Goal: Task Accomplishment & Management: Use online tool/utility

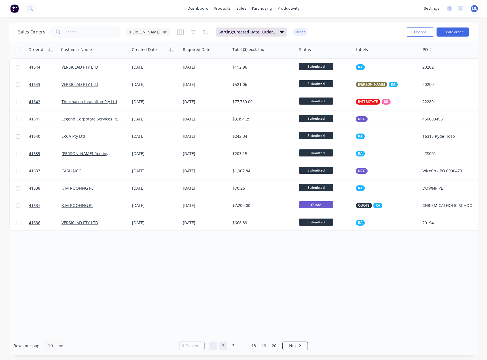
click at [222, 345] on link "2" at bounding box center [223, 345] width 9 height 9
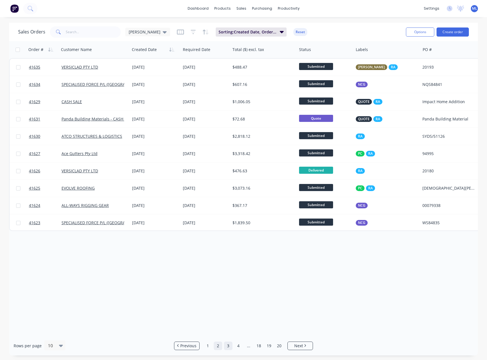
click at [228, 342] on link "3" at bounding box center [228, 345] width 9 height 9
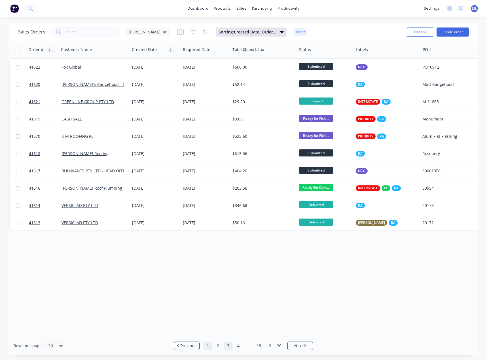
click at [208, 346] on link "1" at bounding box center [207, 345] width 9 height 9
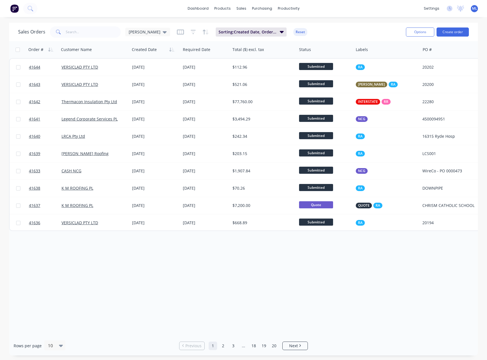
click at [238, 255] on div "Order # Customer Name Created Date Required Date Total ($) excl. tax Status Lab…" at bounding box center [243, 188] width 469 height 295
click at [289, 26] on link "Workflow" at bounding box center [310, 26] width 75 height 11
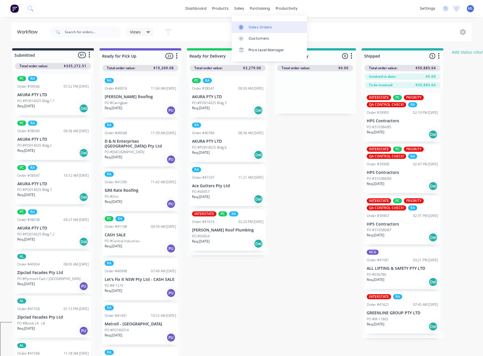
click at [244, 22] on link "Sales Orders" at bounding box center [269, 26] width 75 height 11
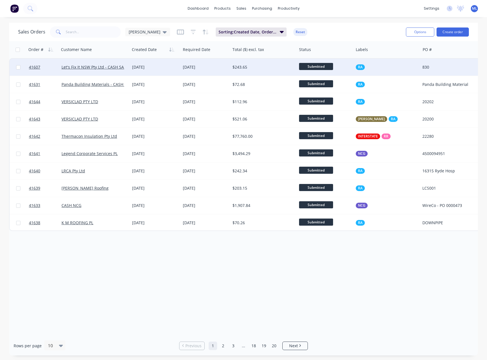
click at [225, 67] on div "[DATE]" at bounding box center [205, 67] width 45 height 6
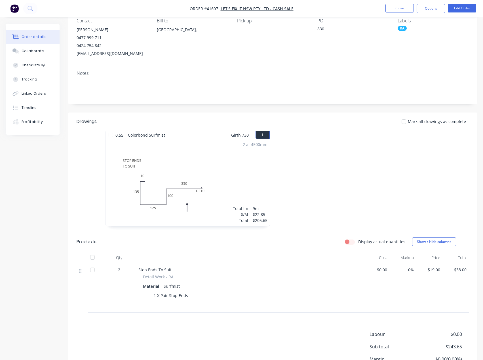
scroll to position [57, 0]
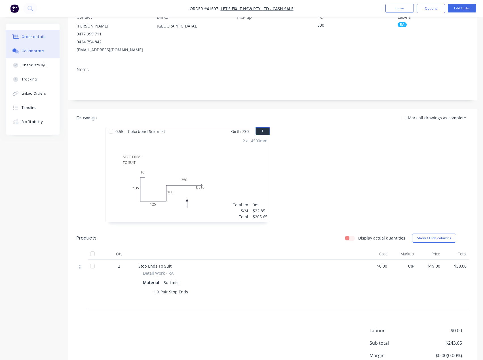
click at [29, 54] on button "Collaborate" at bounding box center [33, 51] width 54 height 14
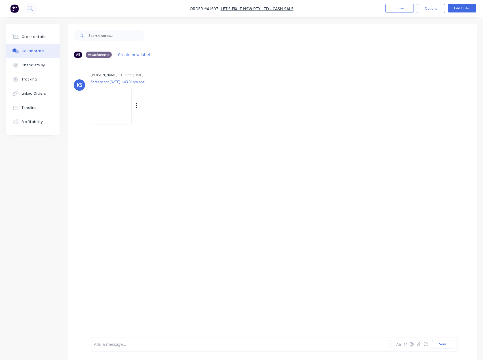
click at [110, 103] on img at bounding box center [111, 105] width 41 height 37
click at [25, 41] on button "Order details" at bounding box center [33, 37] width 54 height 14
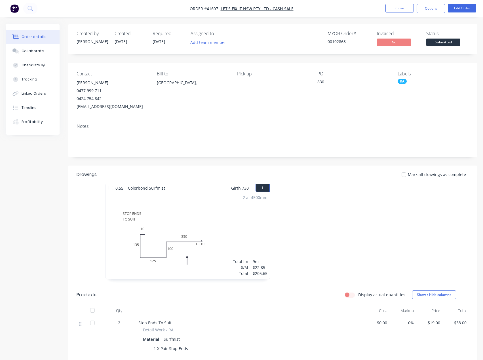
click at [401, 14] on nav "Order #41607 - Let's Fix It NSW Pty Ltd - CASH SALE Close Options Edit Order" at bounding box center [241, 8] width 483 height 17
click at [402, 10] on button "Close" at bounding box center [399, 8] width 28 height 9
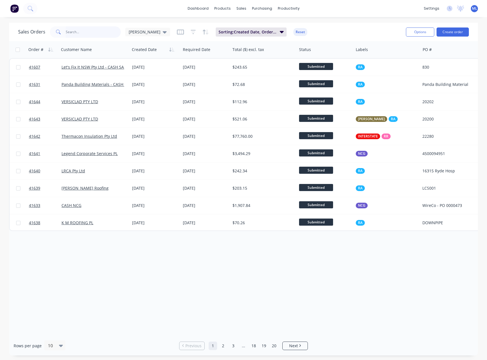
click at [102, 33] on input "text" at bounding box center [93, 31] width 55 height 11
type input "41191"
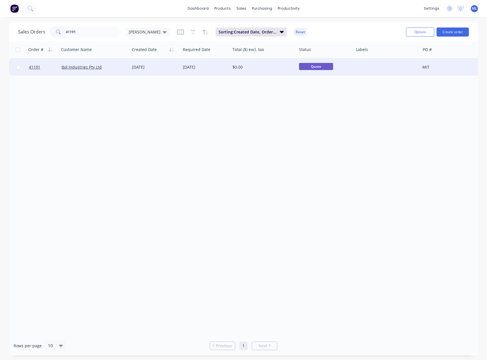
click at [120, 65] on div "Bol Industries Pty Ltd" at bounding box center [92, 67] width 63 height 6
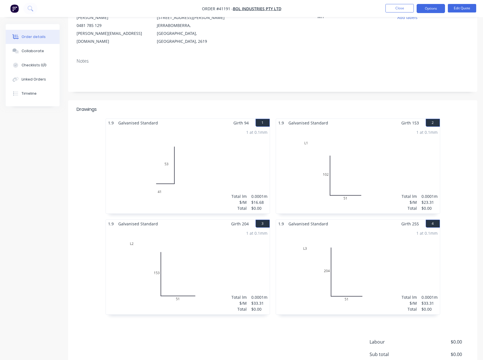
scroll to position [113, 0]
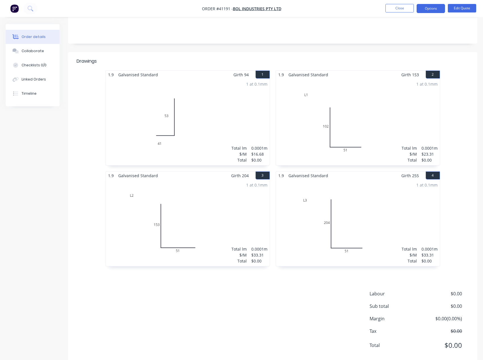
click at [243, 109] on div "1 at 0.1mm Total lm $/M Total 0.0001m $16.68 $0.00" at bounding box center [188, 122] width 164 height 86
click at [464, 7] on button "Edit Quote" at bounding box center [461, 8] width 28 height 9
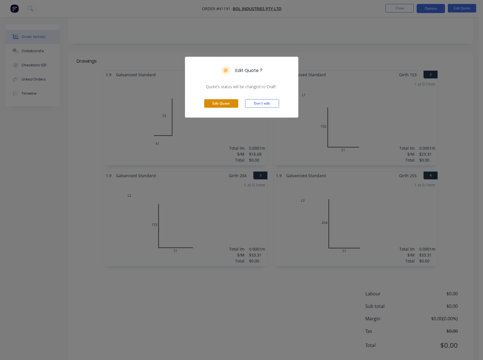
click at [223, 106] on button "Edit Quote" at bounding box center [221, 103] width 34 height 9
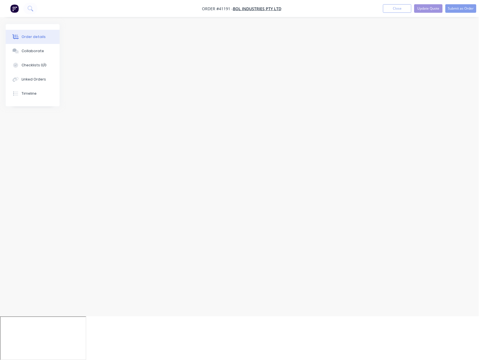
scroll to position [0, 0]
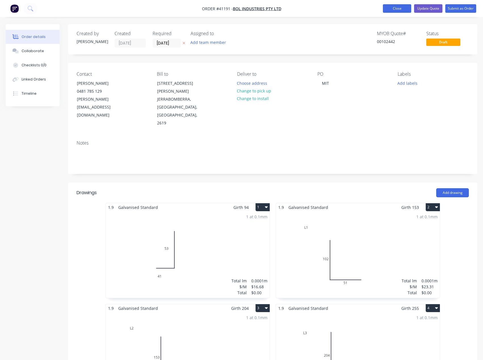
click at [397, 9] on button "Close" at bounding box center [397, 8] width 28 height 9
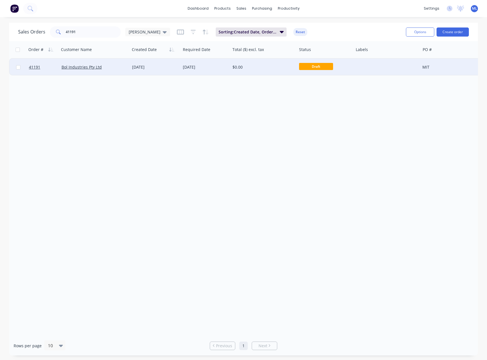
click at [154, 68] on div "[DATE]" at bounding box center [155, 67] width 46 height 6
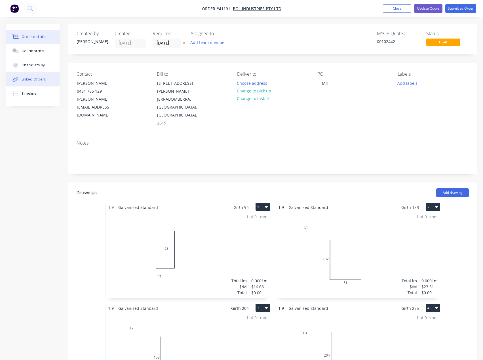
click at [29, 78] on div "Linked Orders" at bounding box center [34, 79] width 24 height 5
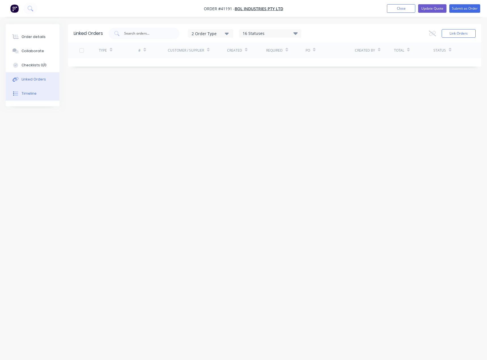
click at [25, 87] on button "Timeline" at bounding box center [33, 93] width 54 height 14
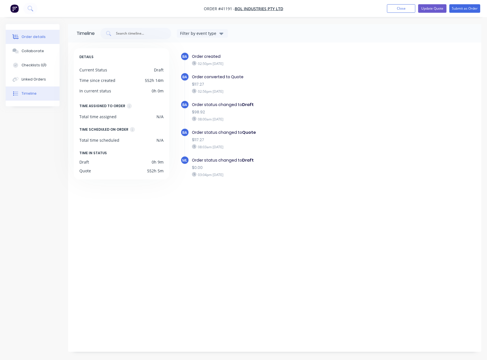
click at [42, 36] on div "Order details" at bounding box center [34, 36] width 24 height 5
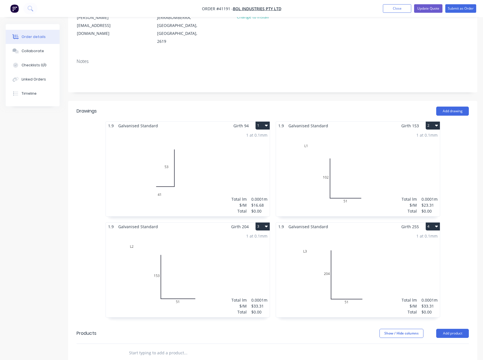
scroll to position [85, 0]
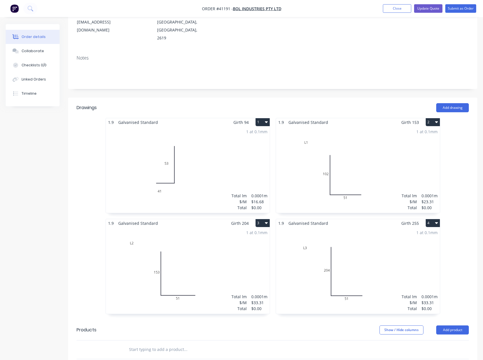
click at [225, 150] on div "1 at 0.1mm Total lm $/M Total 0.0001m $16.68 $0.00" at bounding box center [188, 169] width 164 height 86
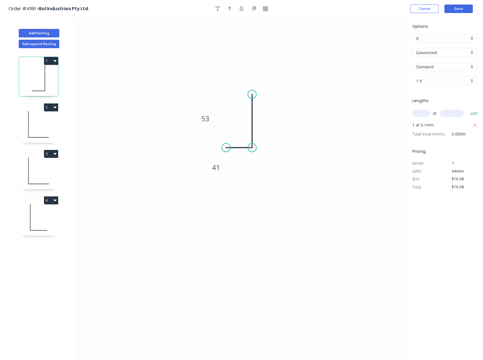
drag, startPoint x: 465, startPoint y: 186, endPoint x: 443, endPoint y: 185, distance: 22.4
click at [443, 185] on div "Total $16.68" at bounding box center [444, 187] width 73 height 8
type input "$230.00"
click at [463, 9] on button "Done" at bounding box center [458, 9] width 28 height 9
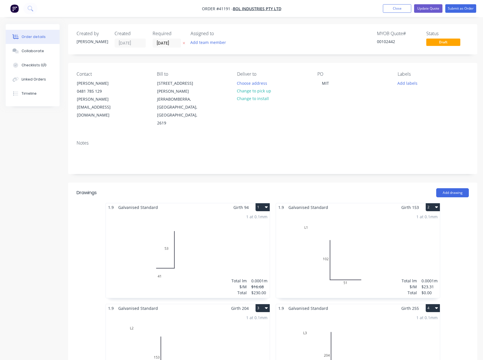
click at [428, 290] on div "$0.00" at bounding box center [429, 293] width 16 height 6
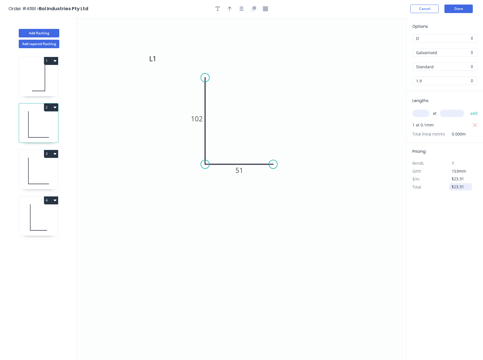
click at [454, 188] on input "$23.31" at bounding box center [460, 187] width 19 height 8
drag, startPoint x: 466, startPoint y: 187, endPoint x: 434, endPoint y: 183, distance: 32.3
click at [433, 185] on div "Total $23.31" at bounding box center [444, 187] width 73 height 8
type input "$250.00"
click at [475, 125] on icon "button" at bounding box center [474, 125] width 4 height 4
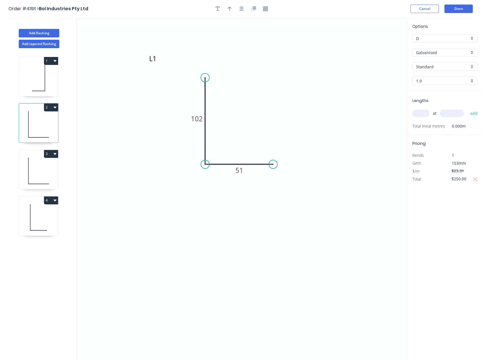
click at [419, 115] on input "text" at bounding box center [420, 113] width 17 height 7
type input "100"
click at [452, 113] on input "text" at bounding box center [452, 113] width 24 height 7
type input "0.1"
click at [459, 10] on button "Done" at bounding box center [458, 9] width 28 height 9
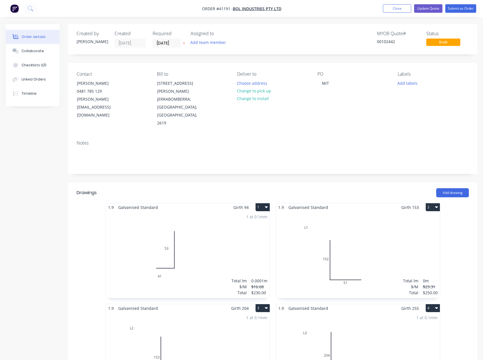
click at [259, 284] on div "$16.68" at bounding box center [259, 287] width 16 height 6
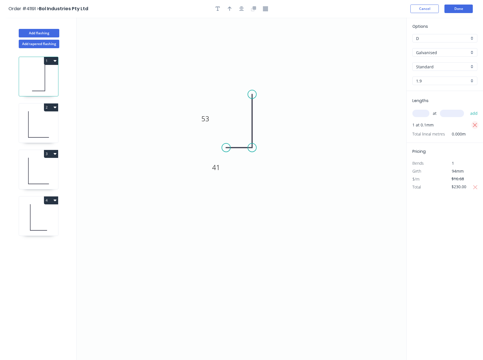
click at [473, 125] on icon "button" at bounding box center [474, 125] width 5 height 7
click at [418, 114] on input "text" at bounding box center [420, 113] width 17 height 7
type input "100"
type input "0.1"
click at [467, 109] on button "add" at bounding box center [473, 114] width 13 height 10
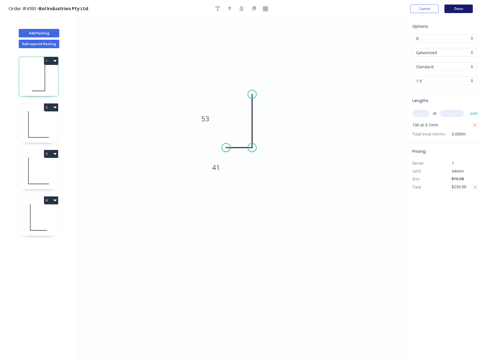
click at [463, 12] on button "Done" at bounding box center [458, 9] width 28 height 9
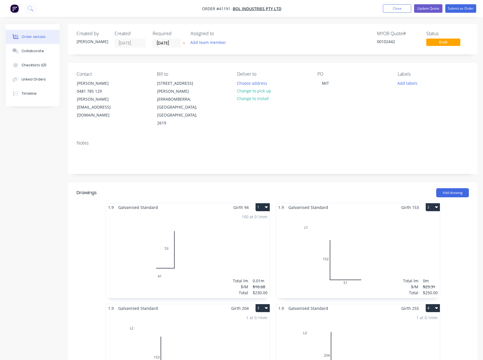
click at [433, 290] on div "$250.00" at bounding box center [430, 293] width 15 height 6
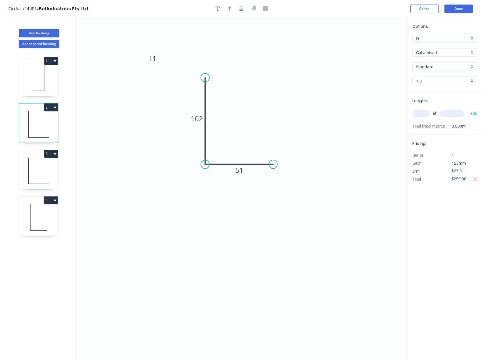
click at [420, 114] on input "text" at bounding box center [420, 113] width 17 height 7
type input "100"
type input "1"
type input ".1"
click at [467, 109] on button "add" at bounding box center [473, 114] width 13 height 10
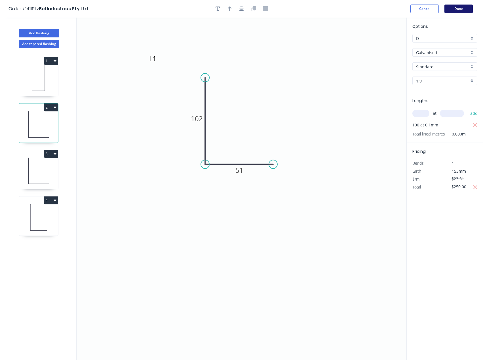
click at [461, 9] on button "Done" at bounding box center [458, 9] width 28 height 9
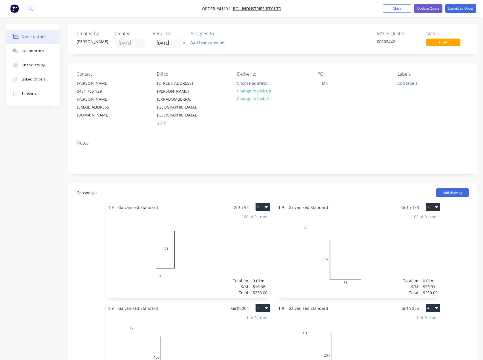
click at [261, 214] on div "100 at 0.1mm" at bounding box center [254, 217] width 26 height 6
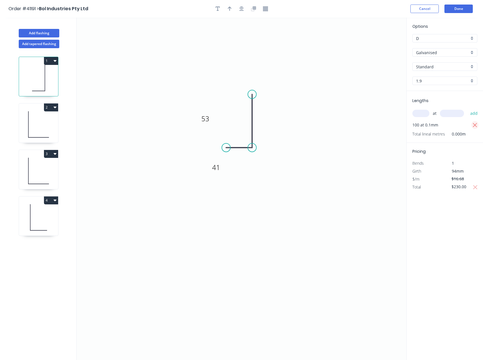
click at [477, 126] on button "button" at bounding box center [474, 125] width 7 height 8
click at [415, 114] on input "text" at bounding box center [420, 113] width 17 height 7
type input "100"
click at [460, 8] on button "Done" at bounding box center [458, 9] width 28 height 9
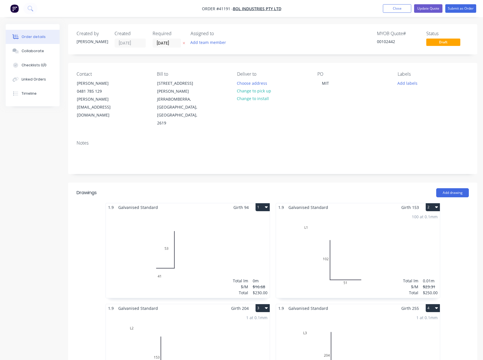
click at [425, 284] on div "$23.31" at bounding box center [430, 287] width 15 height 6
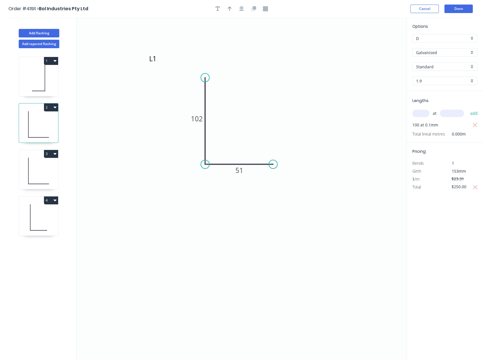
click at [420, 114] on input "text" at bounding box center [420, 113] width 17 height 7
type input "100"
click at [456, 7] on button "Done" at bounding box center [458, 9] width 28 height 9
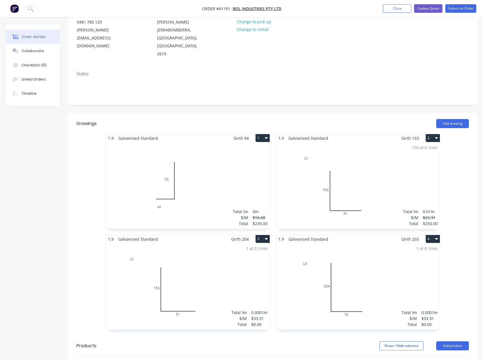
scroll to position [113, 0]
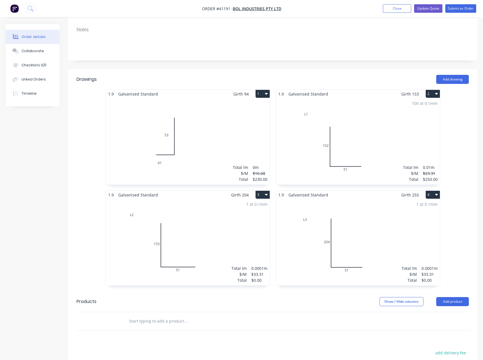
click at [240, 176] on div "Total" at bounding box center [240, 179] width 15 height 6
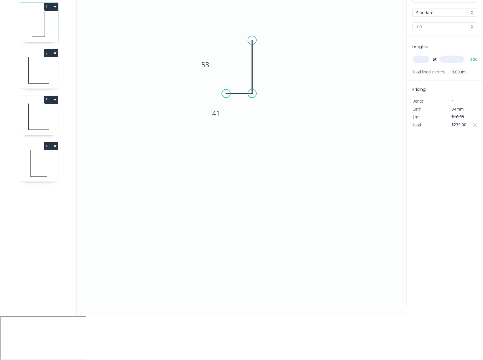
scroll to position [10, 0]
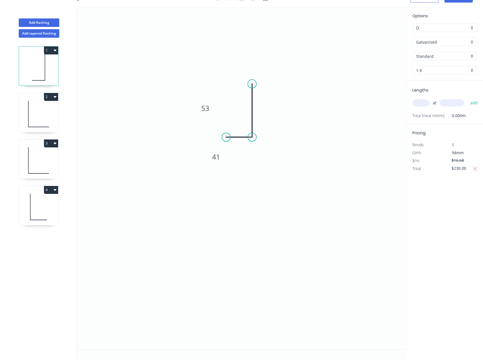
click at [419, 103] on input "text" at bounding box center [420, 102] width 17 height 7
type input "100"
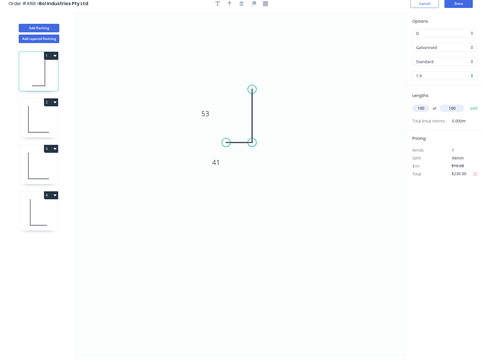
scroll to position [0, 0]
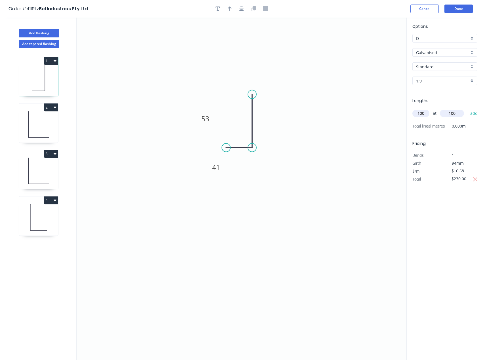
type input "100"
click at [467, 109] on button "add" at bounding box center [473, 114] width 13 height 10
click at [454, 7] on button "Done" at bounding box center [458, 9] width 28 height 9
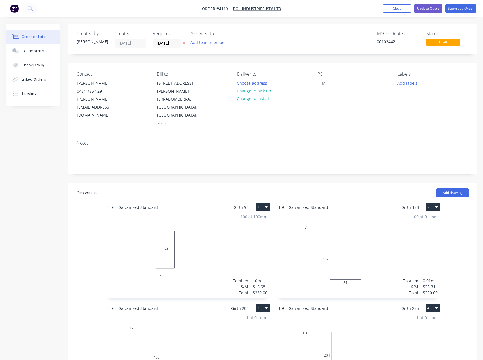
click at [426, 284] on div "$23.31" at bounding box center [430, 287] width 15 height 6
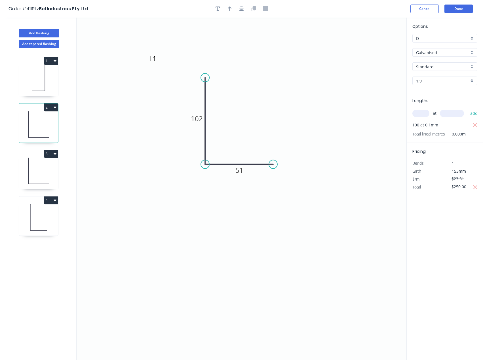
click at [416, 116] on input "text" at bounding box center [420, 113] width 17 height 7
type input "100"
click at [467, 109] on button "add" at bounding box center [473, 114] width 13 height 10
click at [474, 125] on icon "button" at bounding box center [474, 125] width 4 height 4
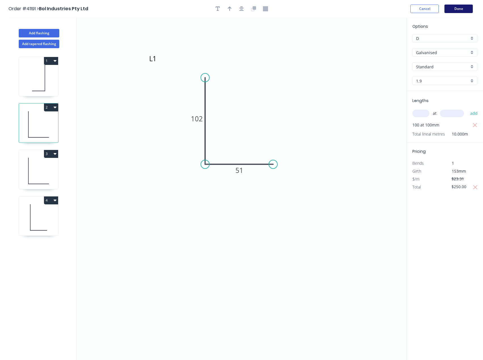
click at [456, 6] on button "Done" at bounding box center [458, 9] width 28 height 9
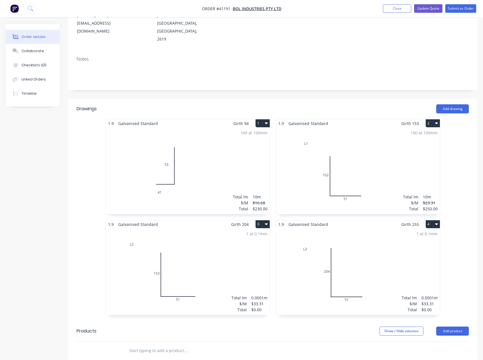
scroll to position [85, 0]
click at [246, 294] on div "Total lm" at bounding box center [238, 297] width 15 height 6
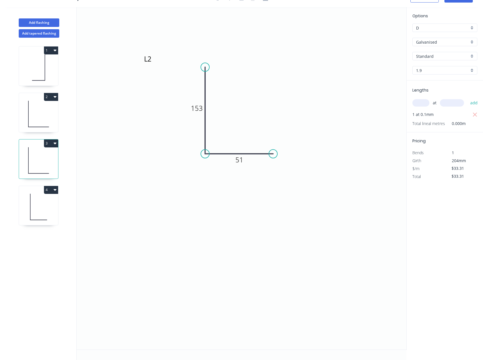
click at [421, 105] on input "text" at bounding box center [420, 102] width 17 height 7
type input "100"
click at [467, 98] on button "add" at bounding box center [473, 103] width 13 height 10
click at [474, 115] on icon "button" at bounding box center [474, 115] width 4 height 4
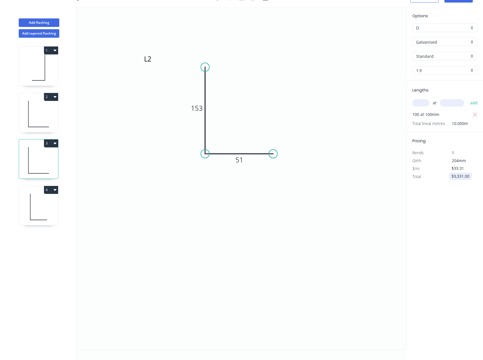
click at [461, 179] on input "$3,331.00" at bounding box center [460, 176] width 19 height 8
type input "$275.00"
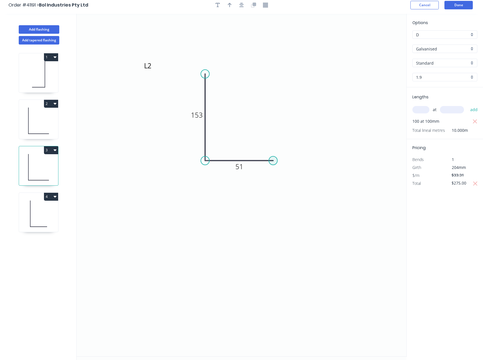
scroll to position [0, 0]
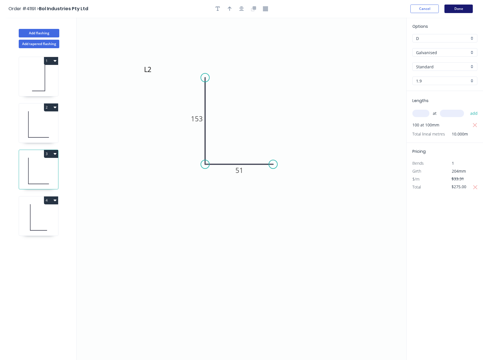
click at [458, 9] on button "Done" at bounding box center [458, 9] width 28 height 9
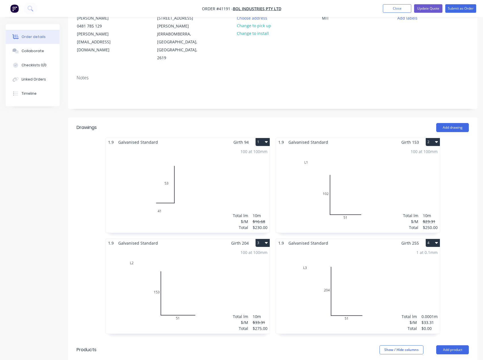
scroll to position [142, 0]
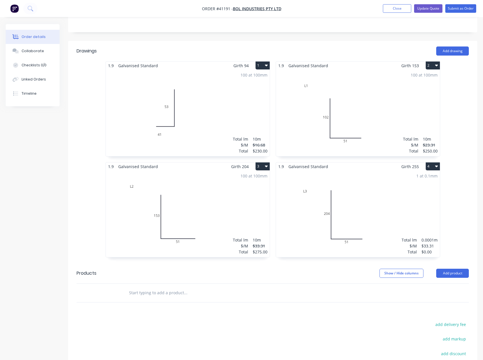
click at [419, 237] on div "Total lm $/M Total 0.0001m $33.31 $0.00" at bounding box center [419, 246] width 36 height 18
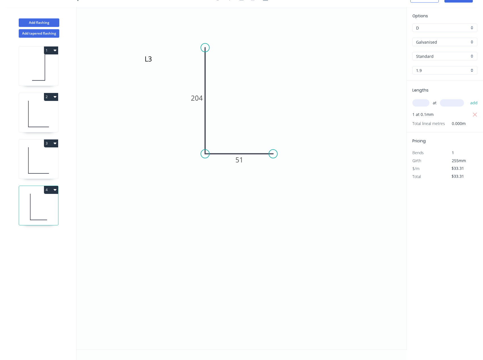
click at [426, 100] on input "text" at bounding box center [420, 102] width 17 height 7
type input "100"
click at [455, 178] on input "$33.31" at bounding box center [460, 176] width 19 height 8
type input "$290.00"
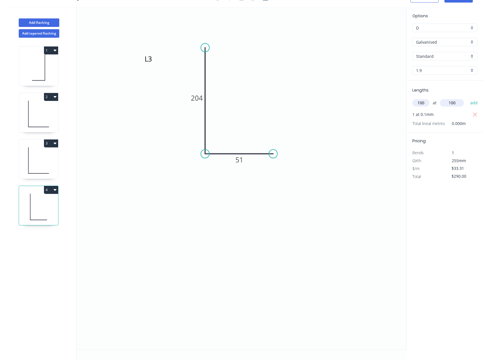
click at [452, 201] on div "Options D D Galvanised Galvanised Standard Standard 1.9 1.9 Lengths 100 at 100 …" at bounding box center [444, 178] width 77 height 343
click at [477, 114] on icon "button" at bounding box center [474, 114] width 5 height 7
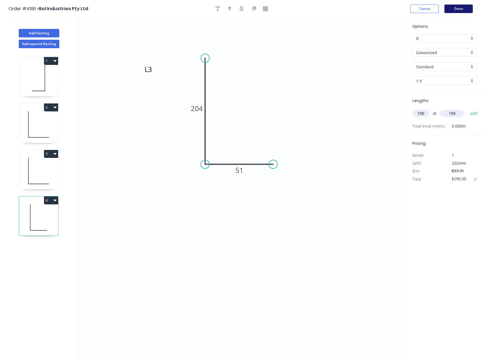
click at [460, 9] on button "Done" at bounding box center [458, 9] width 28 height 9
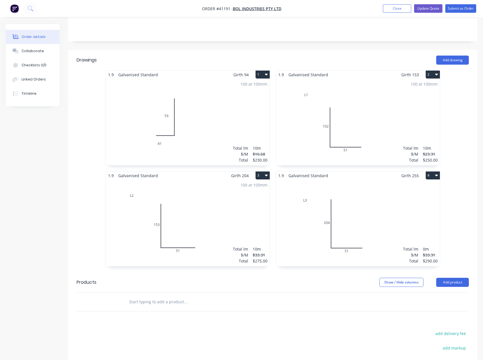
scroll to position [142, 0]
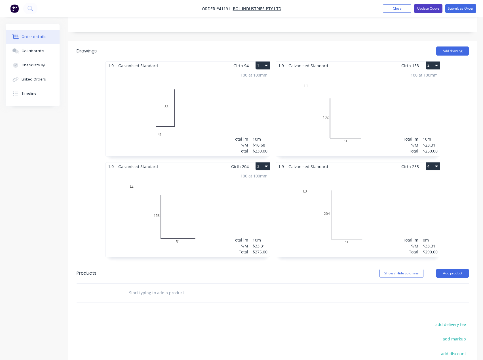
click at [426, 9] on button "Update Quote" at bounding box center [428, 8] width 28 height 9
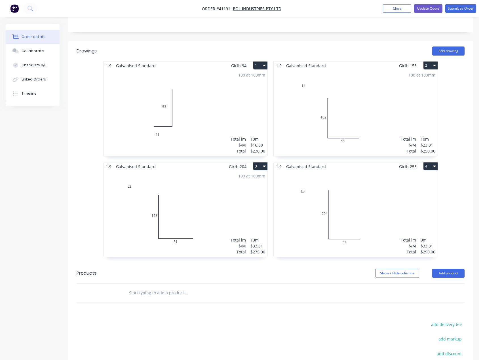
scroll to position [0, 0]
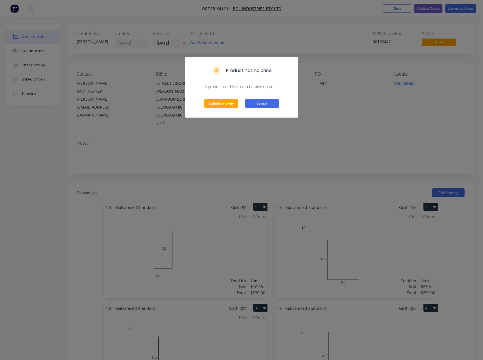
click at [271, 103] on button "Cancel" at bounding box center [262, 103] width 34 height 9
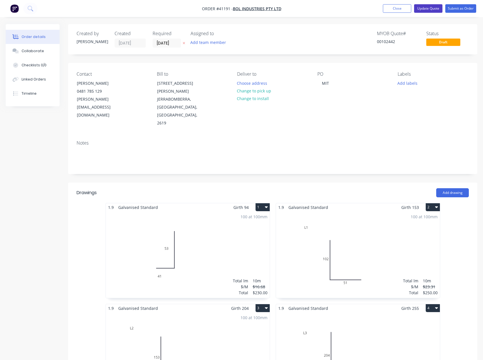
click at [430, 10] on button "Update Quote" at bounding box center [428, 8] width 28 height 9
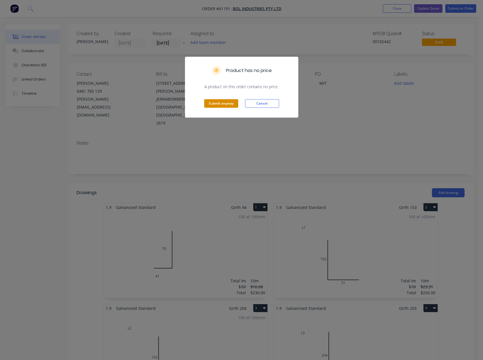
click at [224, 103] on button "Submit anyway" at bounding box center [221, 103] width 34 height 9
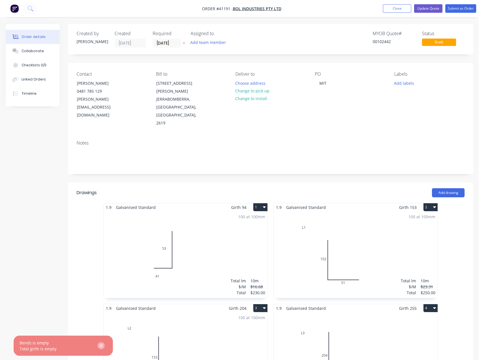
click at [102, 346] on icon "button" at bounding box center [101, 345] width 4 height 5
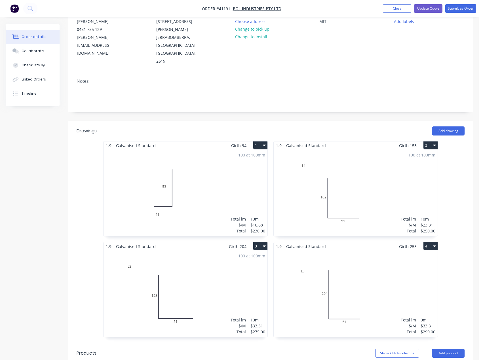
scroll to position [57, 0]
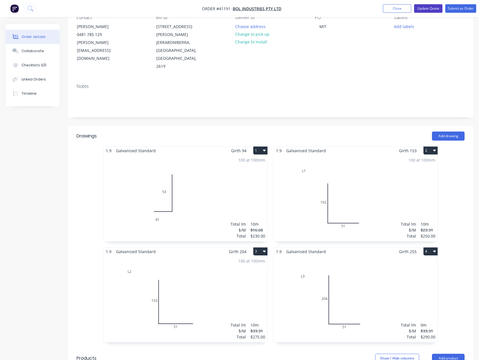
click at [435, 10] on button "Update Quote" at bounding box center [428, 8] width 28 height 9
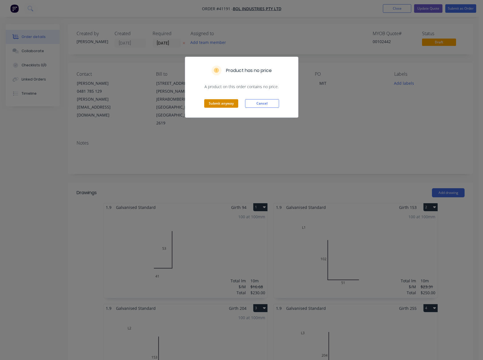
click at [228, 101] on button "Submit anyway" at bounding box center [221, 103] width 34 height 9
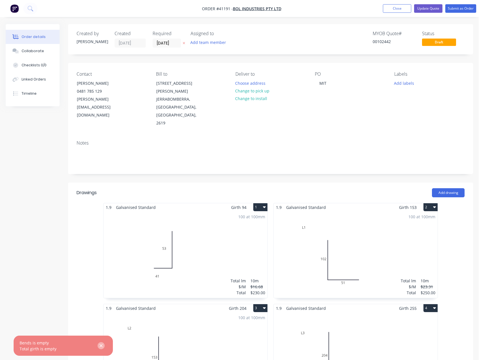
click at [103, 347] on button "button" at bounding box center [100, 345] width 7 height 7
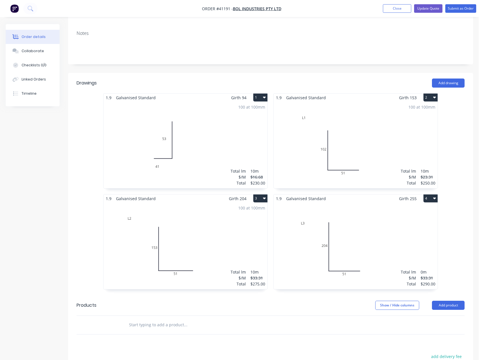
scroll to position [113, 0]
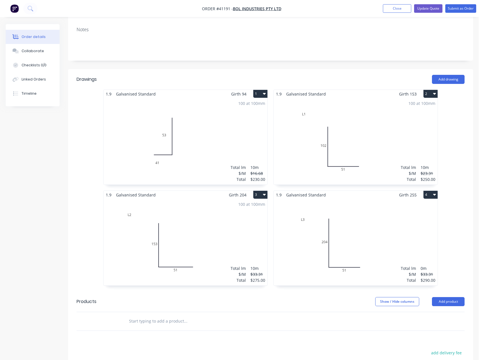
click at [150, 297] on div "Products" at bounding box center [118, 301] width 82 height 9
click at [190, 122] on div "100 at 100mm Total lm $/M Total 10m $16.68 $230.00" at bounding box center [185, 141] width 164 height 86
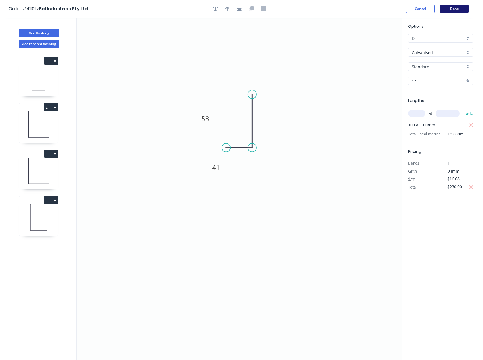
click at [454, 10] on button "Done" at bounding box center [454, 9] width 28 height 9
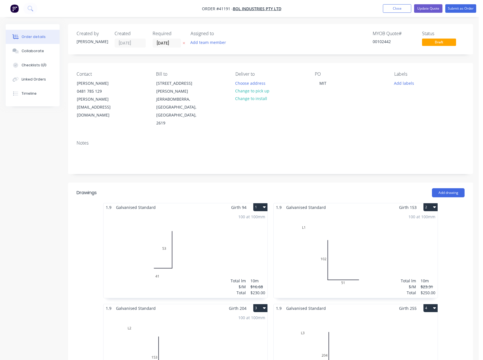
click at [356, 233] on div "100 at 100mm Total lm $/M Total 10m $23.31 $250.00" at bounding box center [355, 254] width 164 height 86
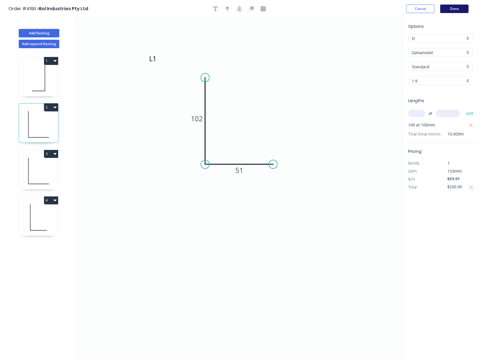
click at [454, 8] on button "Done" at bounding box center [454, 9] width 28 height 9
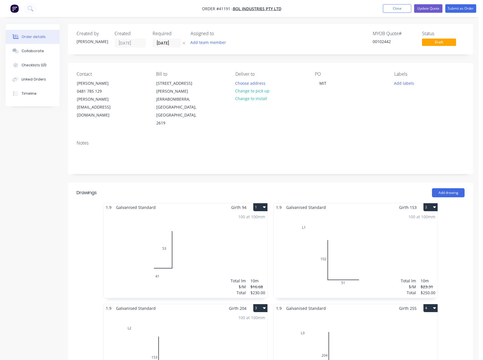
click at [204, 321] on div "100 at 100mm Total lm $/M Total 10m $33.31 $275.00" at bounding box center [185, 355] width 164 height 86
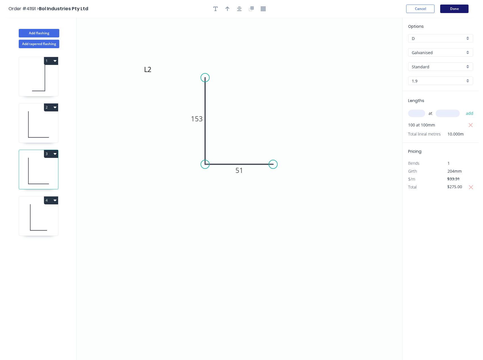
click at [454, 10] on button "Done" at bounding box center [454, 9] width 28 height 9
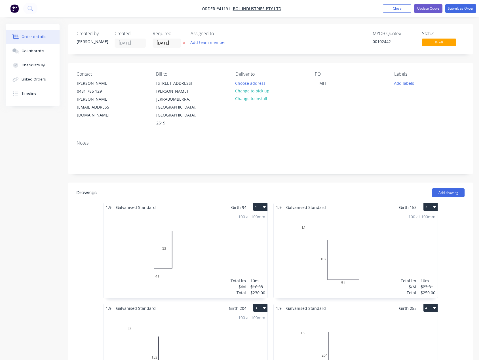
click at [351, 321] on div "Total lm $/M Total 0m $33.31 $290.00" at bounding box center [355, 355] width 164 height 86
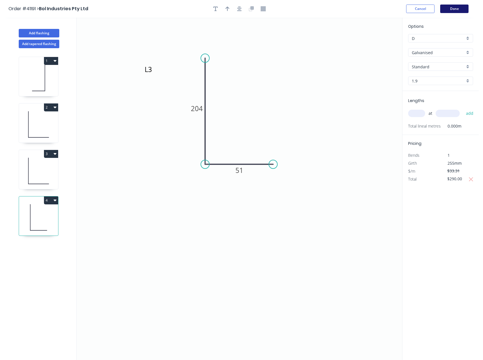
click at [453, 10] on button "Done" at bounding box center [454, 9] width 28 height 9
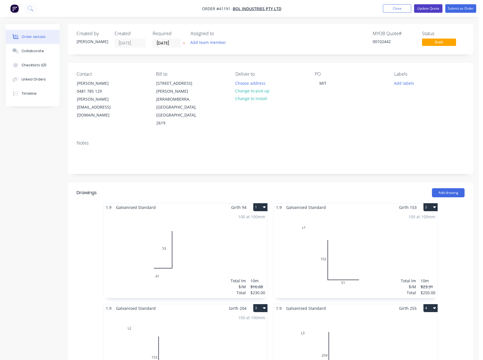
click at [432, 10] on button "Update Quote" at bounding box center [428, 8] width 28 height 9
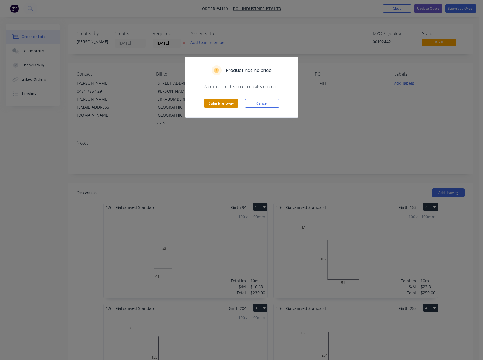
click at [225, 105] on button "Submit anyway" at bounding box center [221, 103] width 34 height 9
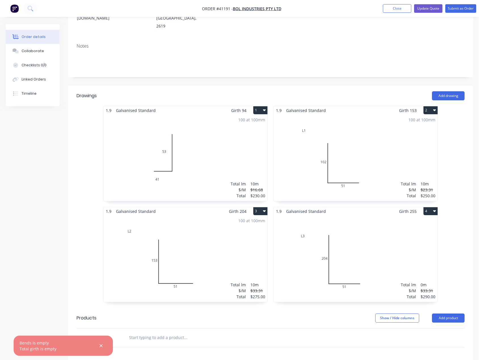
scroll to position [170, 0]
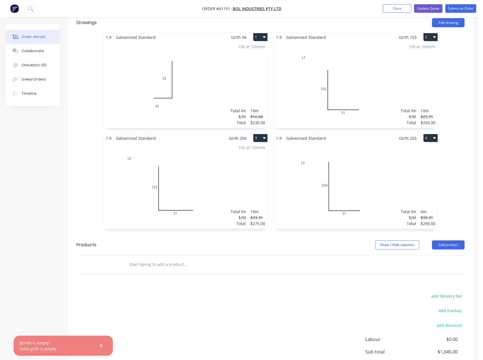
click at [336, 292] on div "add delivery fee add markup add discount Labour $0.00 Sub total $1,045.00 Margi…" at bounding box center [271, 346] width 388 height 109
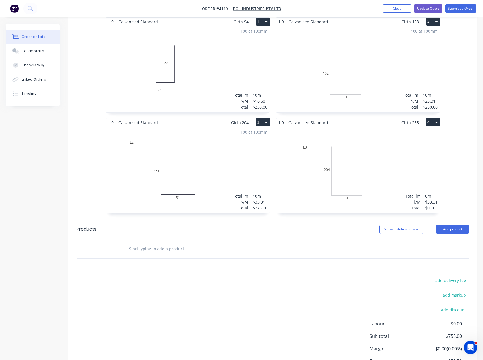
scroll to position [198, 0]
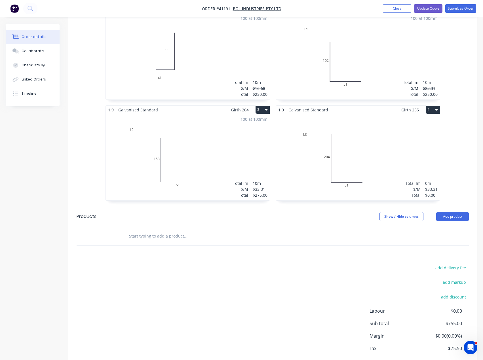
click at [418, 192] on div "Total" at bounding box center [412, 195] width 15 height 6
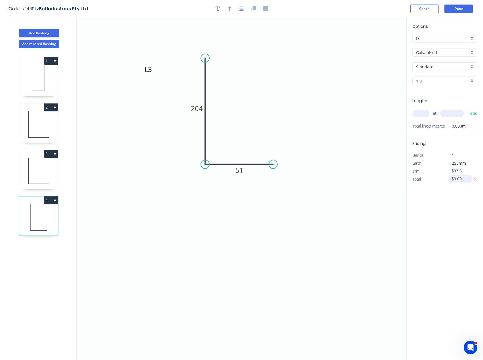
click at [458, 177] on input "$0.00" at bounding box center [460, 179] width 19 height 8
click at [453, 179] on input "$29.00" at bounding box center [460, 179] width 19 height 8
type input "$290.00"
click at [422, 112] on input "text" at bounding box center [420, 113] width 17 height 7
type input "100"
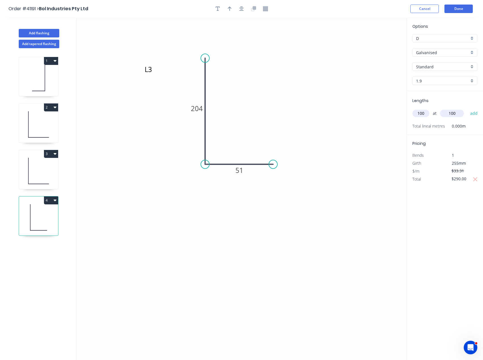
type input "100"
click at [467, 109] on button "add" at bounding box center [473, 114] width 13 height 10
click at [455, 8] on button "Done" at bounding box center [458, 9] width 28 height 9
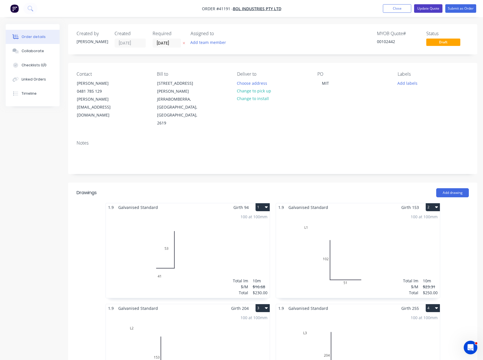
click at [422, 8] on button "Update Quote" at bounding box center [428, 8] width 28 height 9
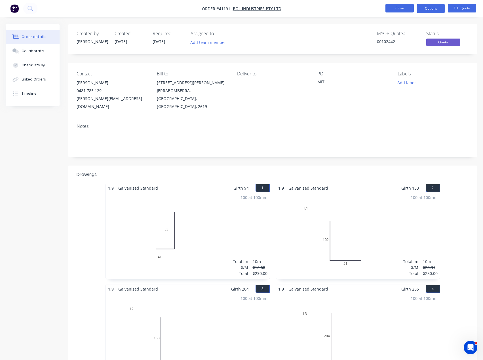
click at [403, 10] on button "Close" at bounding box center [399, 8] width 28 height 9
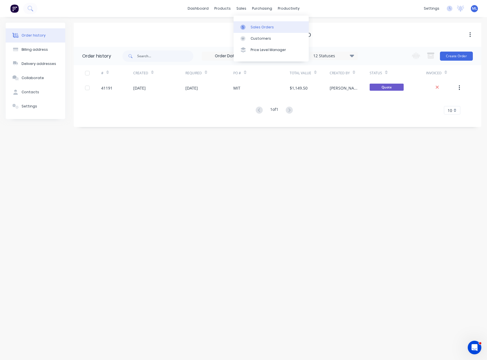
click at [261, 27] on div "Sales Orders" at bounding box center [262, 27] width 23 height 5
